Goal: Check status: Verify the current state of an ongoing process or item

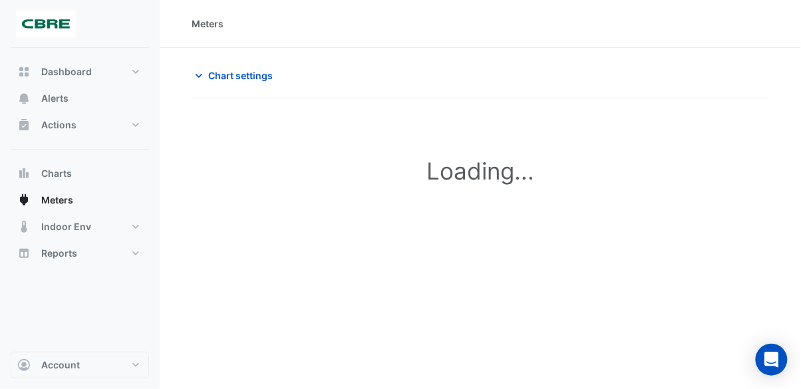
type input "**********"
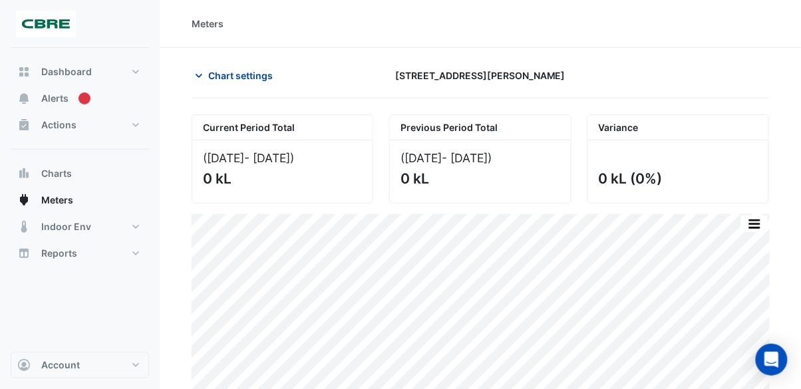
click at [205, 82] on icon "button" at bounding box center [198, 75] width 13 height 13
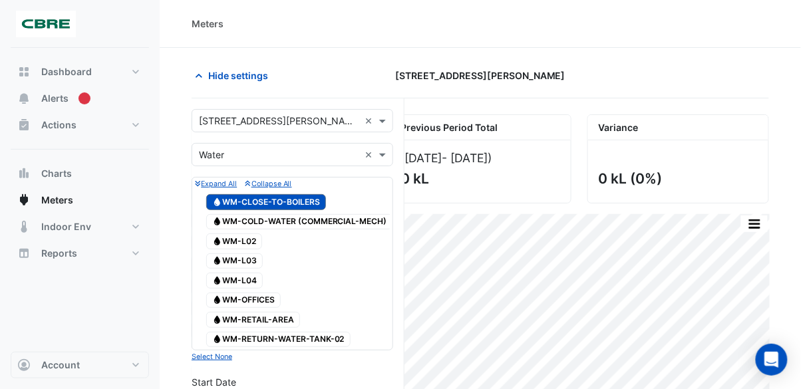
click at [343, 223] on span "Water WM-COLD-WATER (COMMERCIAL-MECH)" at bounding box center [299, 222] width 187 height 16
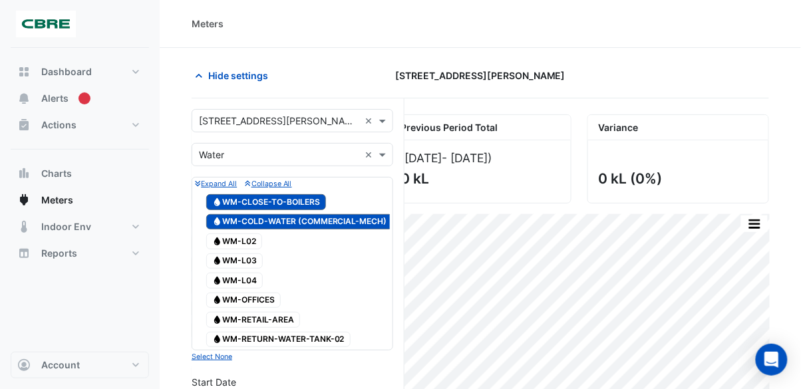
click at [305, 203] on span "Water WM-CLOSE-TO-BOILERS" at bounding box center [266, 202] width 120 height 16
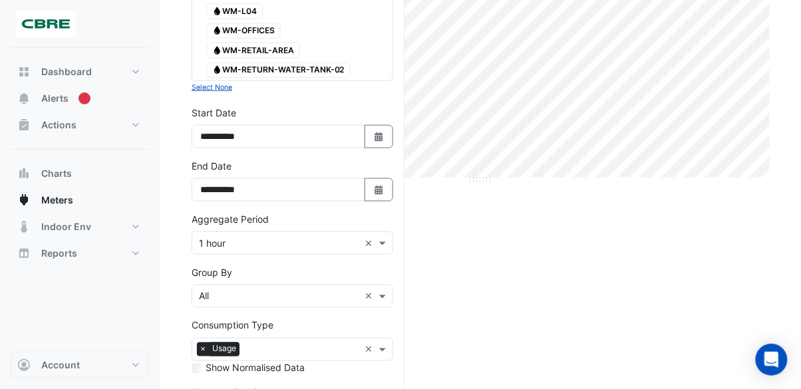
scroll to position [269, 0]
click at [373, 188] on icon "Select Date" at bounding box center [379, 190] width 12 height 9
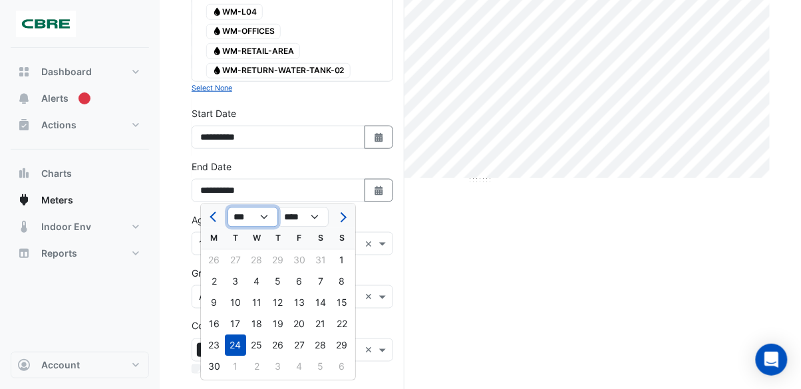
click at [269, 213] on select "*** *** *** *** *** *** *** ***" at bounding box center [252, 217] width 51 height 20
select select "*"
click at [227, 207] on select "*** *** *** *** *** *** *** ***" at bounding box center [252, 217] width 51 height 20
click at [259, 306] on div "13" at bounding box center [256, 303] width 21 height 21
type input "**********"
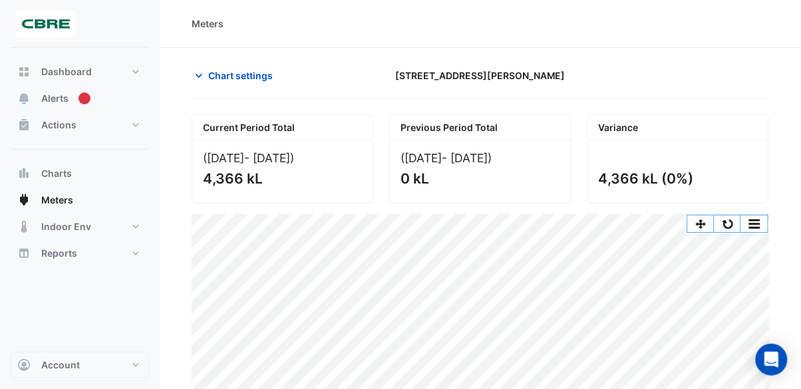
click at [731, 225] on button "button" at bounding box center [727, 223] width 27 height 17
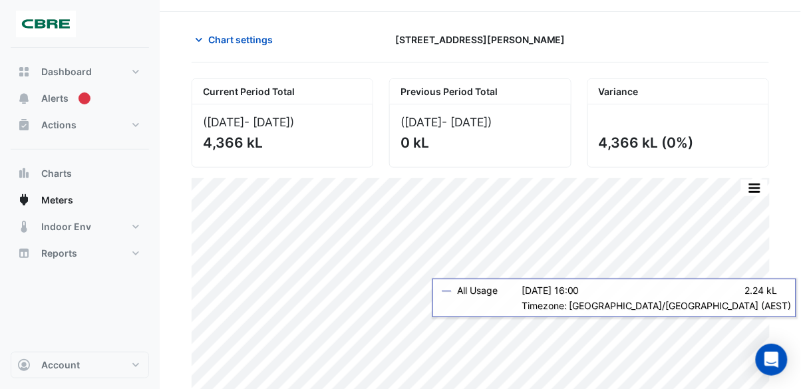
scroll to position [36, 0]
click at [48, 104] on span "Alerts" at bounding box center [54, 98] width 27 height 13
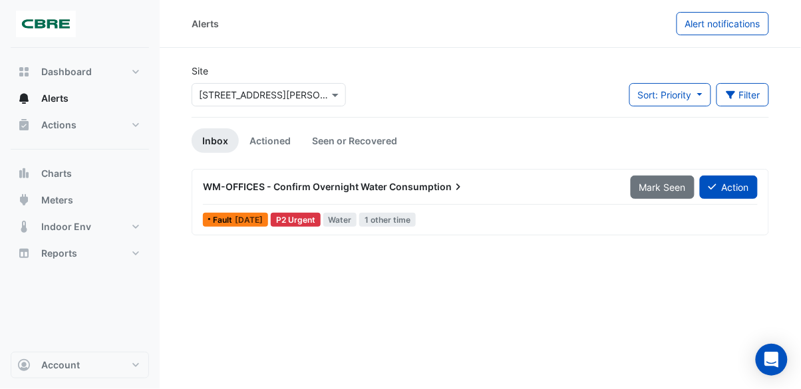
click at [362, 175] on div "WM-OFFICES - Confirm Overnight Water Consumption" at bounding box center [409, 187] width 428 height 24
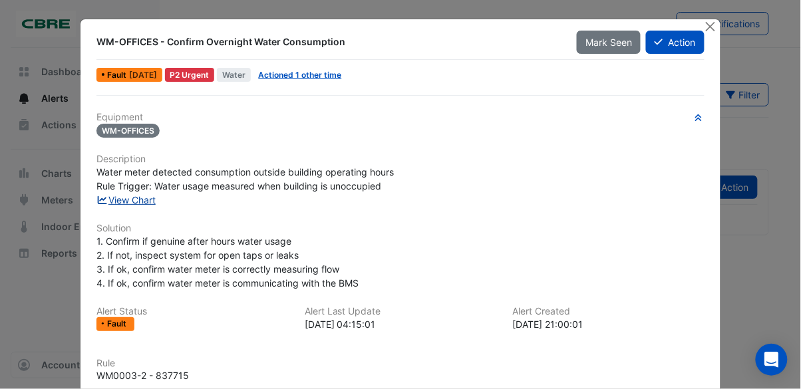
click at [144, 201] on link "View Chart" at bounding box center [125, 199] width 59 height 11
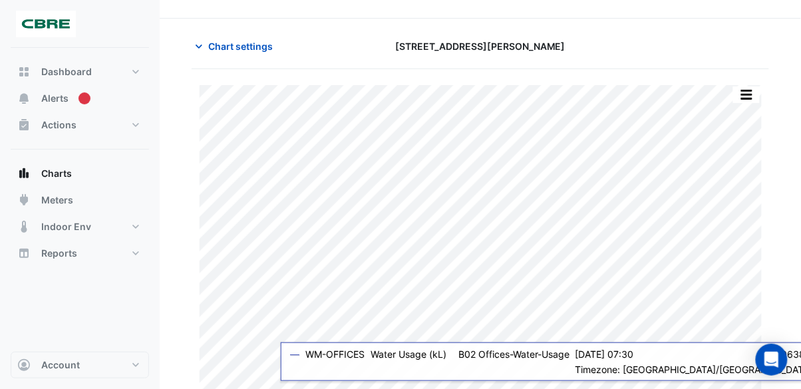
scroll to position [35, 0]
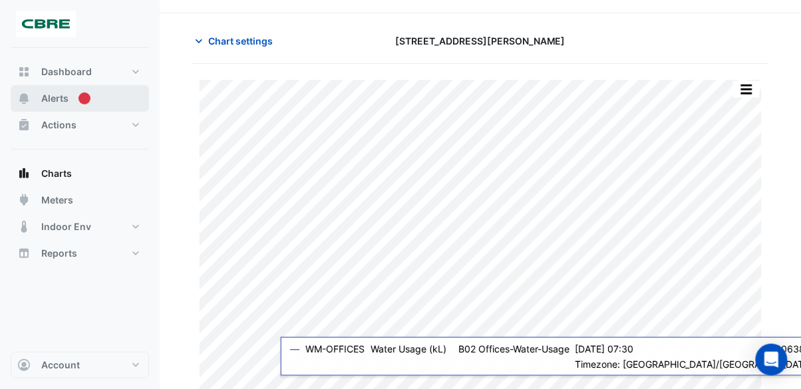
click at [56, 102] on span "Alerts" at bounding box center [54, 98] width 27 height 13
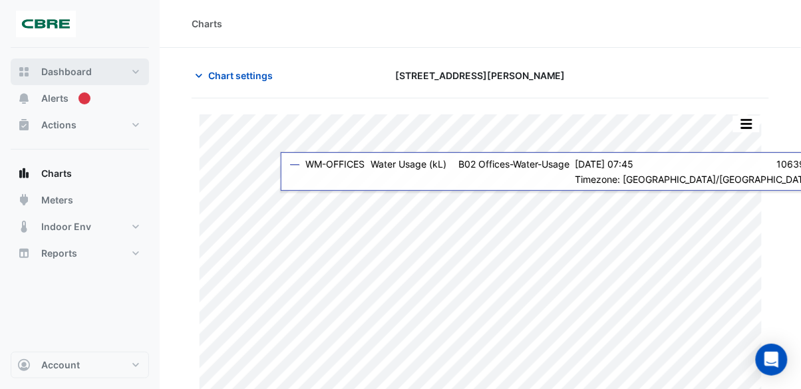
click at [73, 62] on button "Dashboard" at bounding box center [80, 72] width 138 height 27
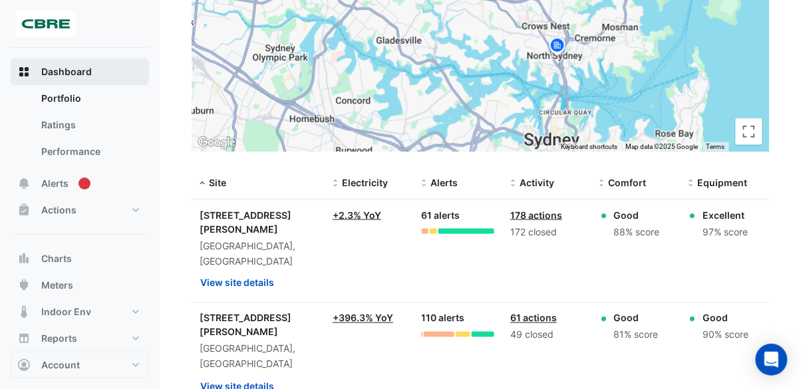
scroll to position [288, 0]
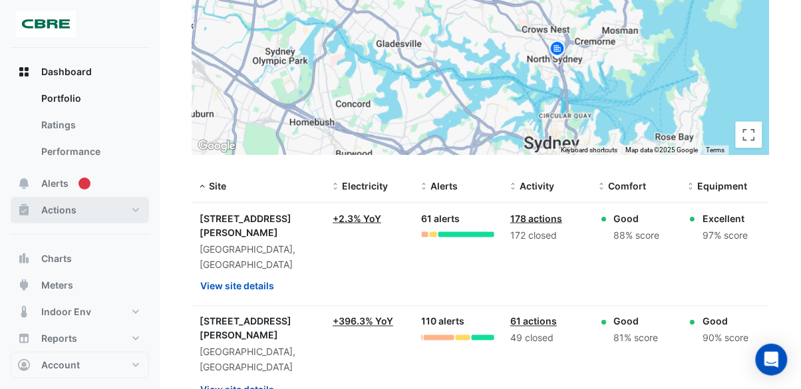
click at [122, 215] on button "Actions" at bounding box center [80, 210] width 138 height 27
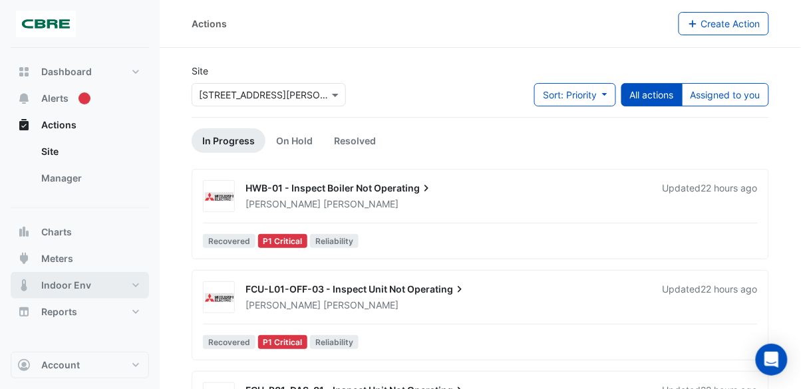
click at [96, 292] on button "Indoor Env" at bounding box center [80, 285] width 138 height 27
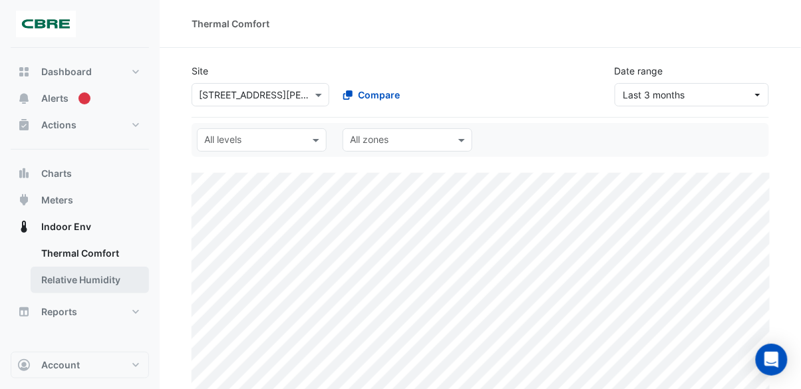
click at [100, 270] on link "Relative Humidity" at bounding box center [90, 280] width 118 height 27
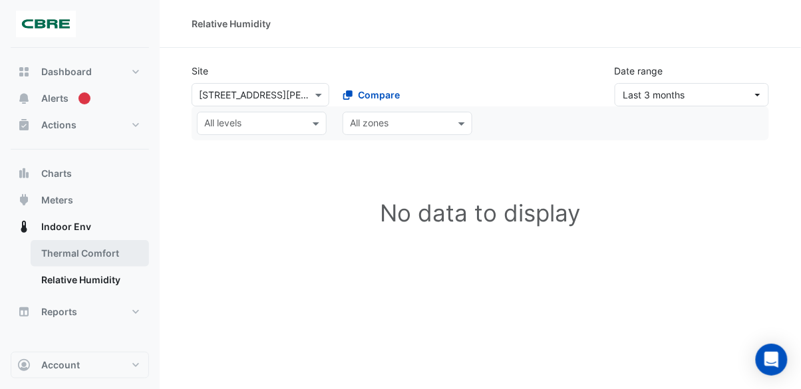
click at [98, 263] on link "Thermal Comfort" at bounding box center [90, 253] width 118 height 27
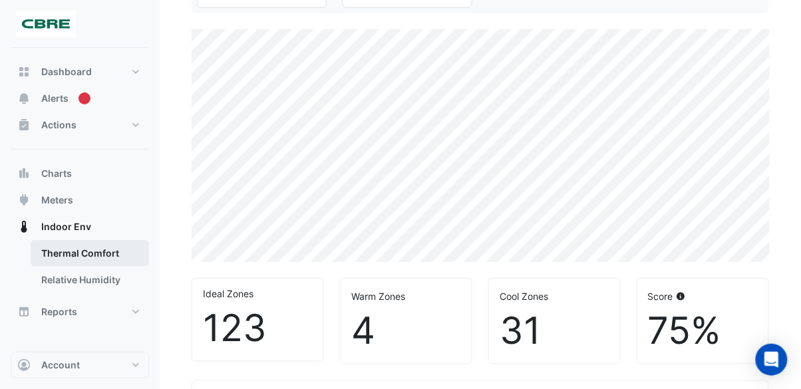
scroll to position [146, 0]
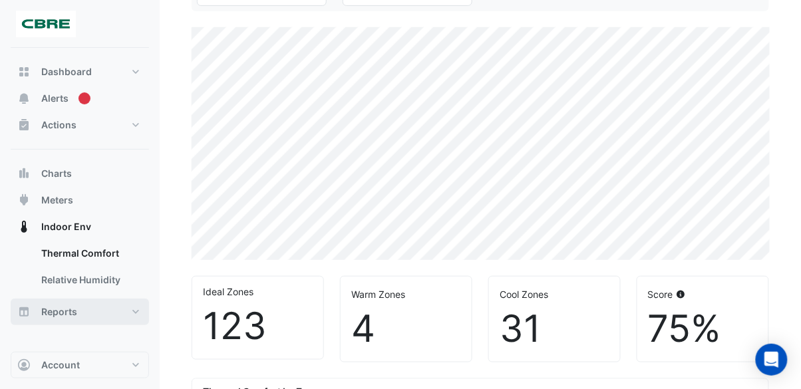
click at [114, 318] on button "Reports" at bounding box center [80, 312] width 138 height 27
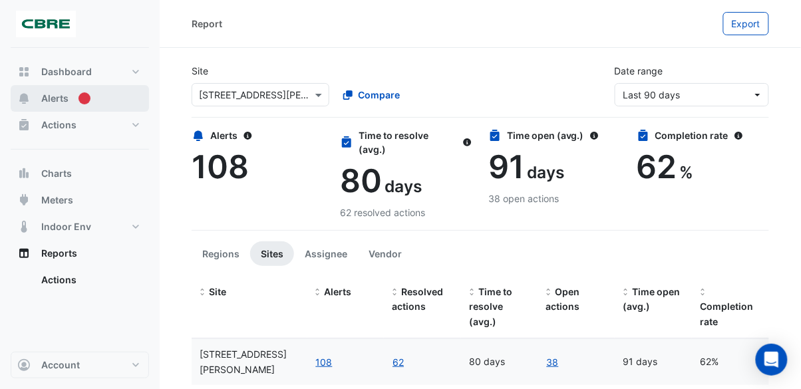
click at [54, 104] on span "Alerts" at bounding box center [54, 98] width 27 height 13
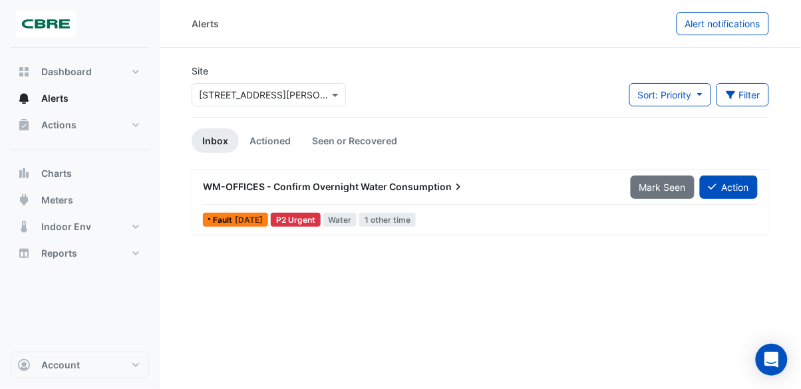
click at [420, 186] on span "Consumption" at bounding box center [427, 186] width 76 height 13
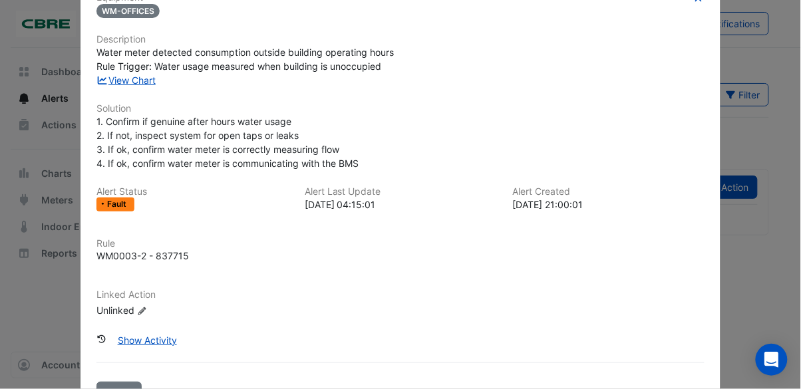
scroll to position [137, 0]
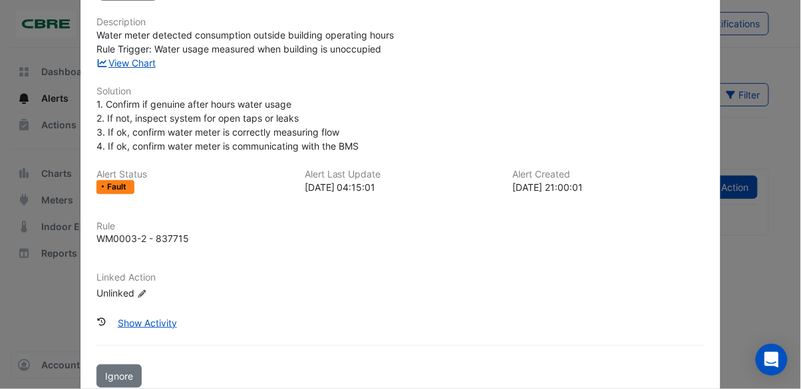
click at [181, 238] on div "WM0003-2 - 837715" at bounding box center [142, 238] width 92 height 14
click at [182, 246] on div "Rule WM0003-2 - 837715" at bounding box center [399, 239] width 623 height 36
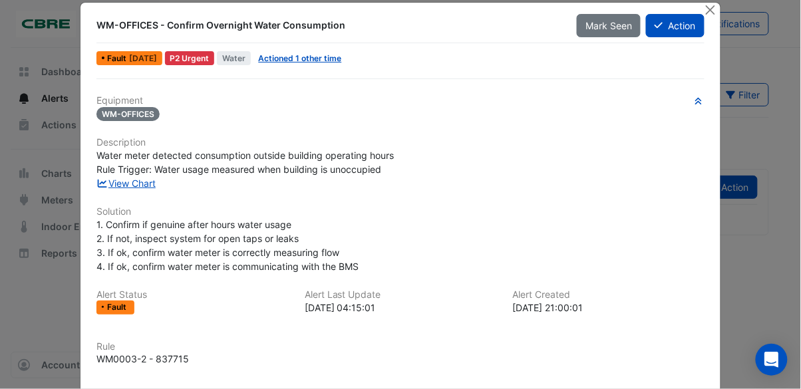
scroll to position [0, 0]
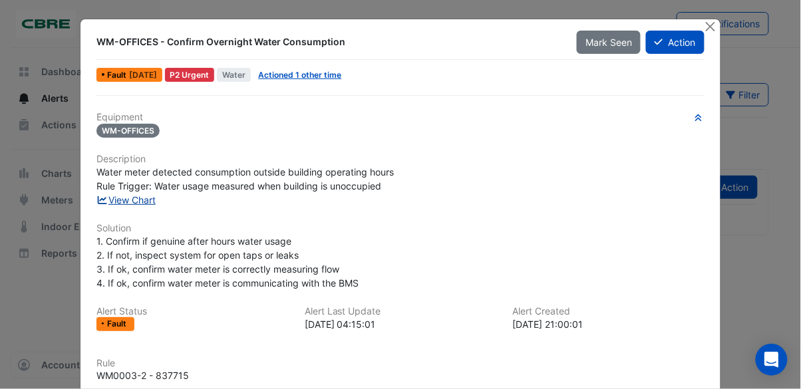
click at [133, 204] on link "View Chart" at bounding box center [125, 199] width 59 height 11
click at [711, 27] on button "Close" at bounding box center [710, 26] width 14 height 14
